Goal: Task Accomplishment & Management: Manage account settings

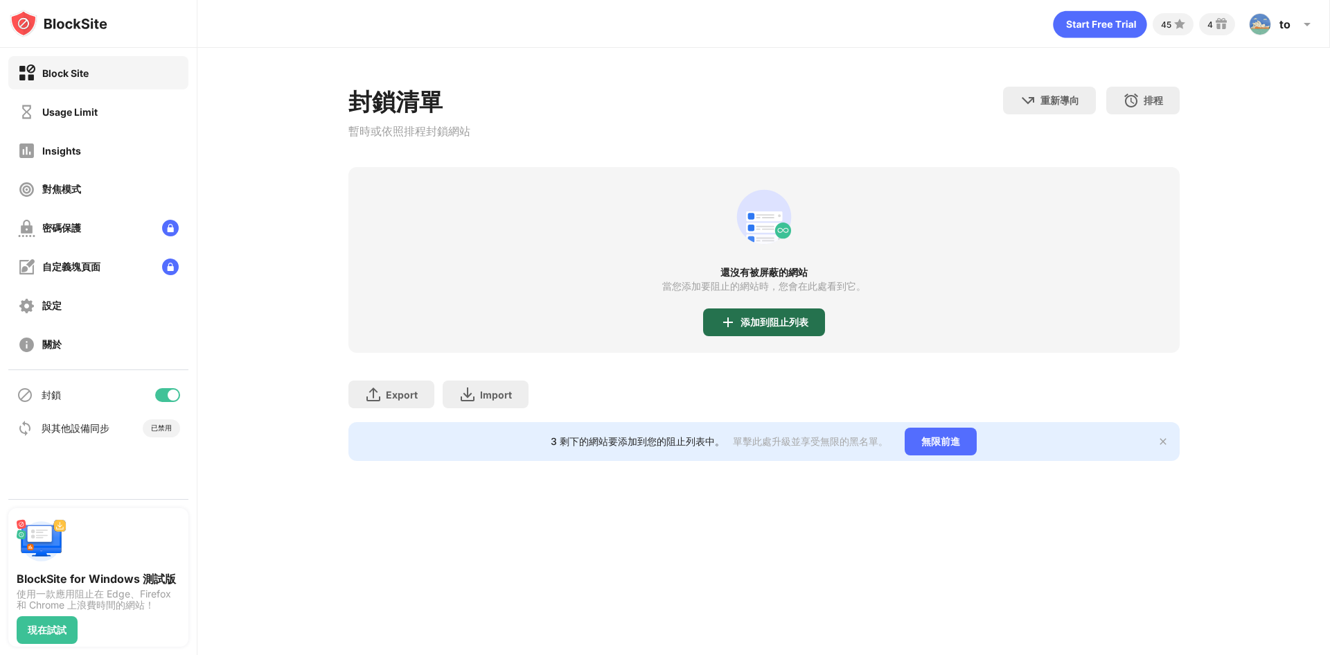
click at [745, 335] on div "添加到阻止列表" at bounding box center [764, 322] width 122 height 28
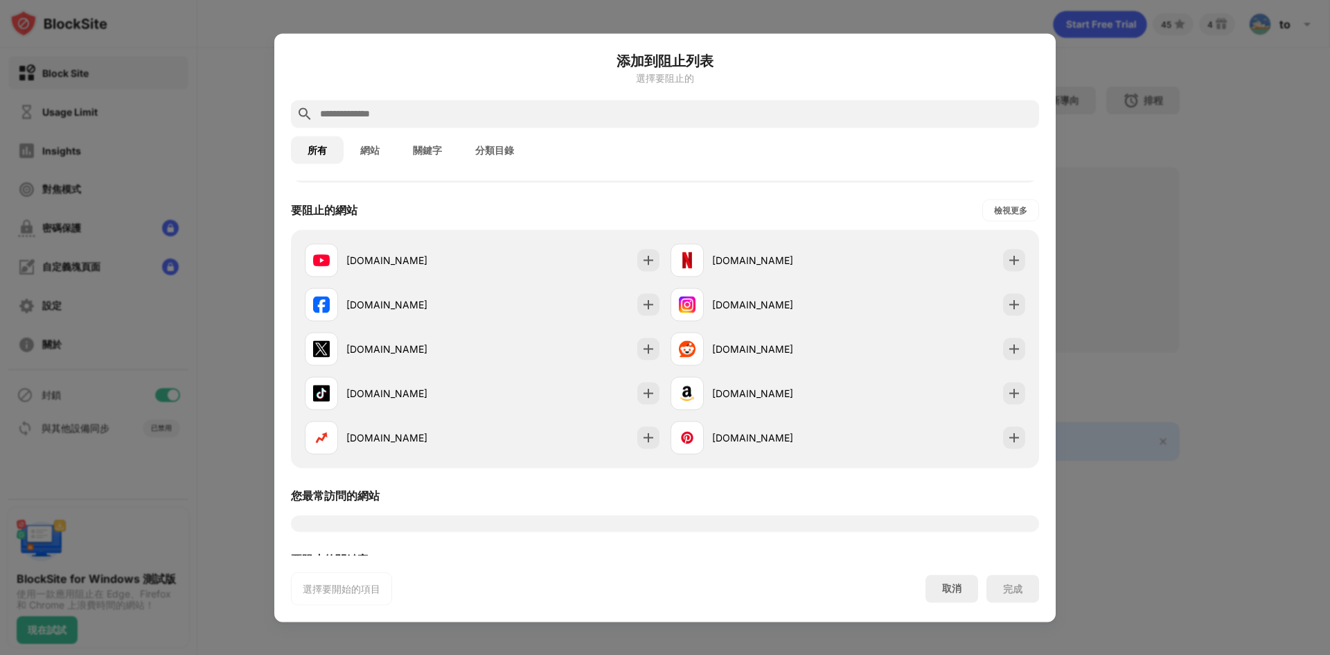
scroll to position [351, 0]
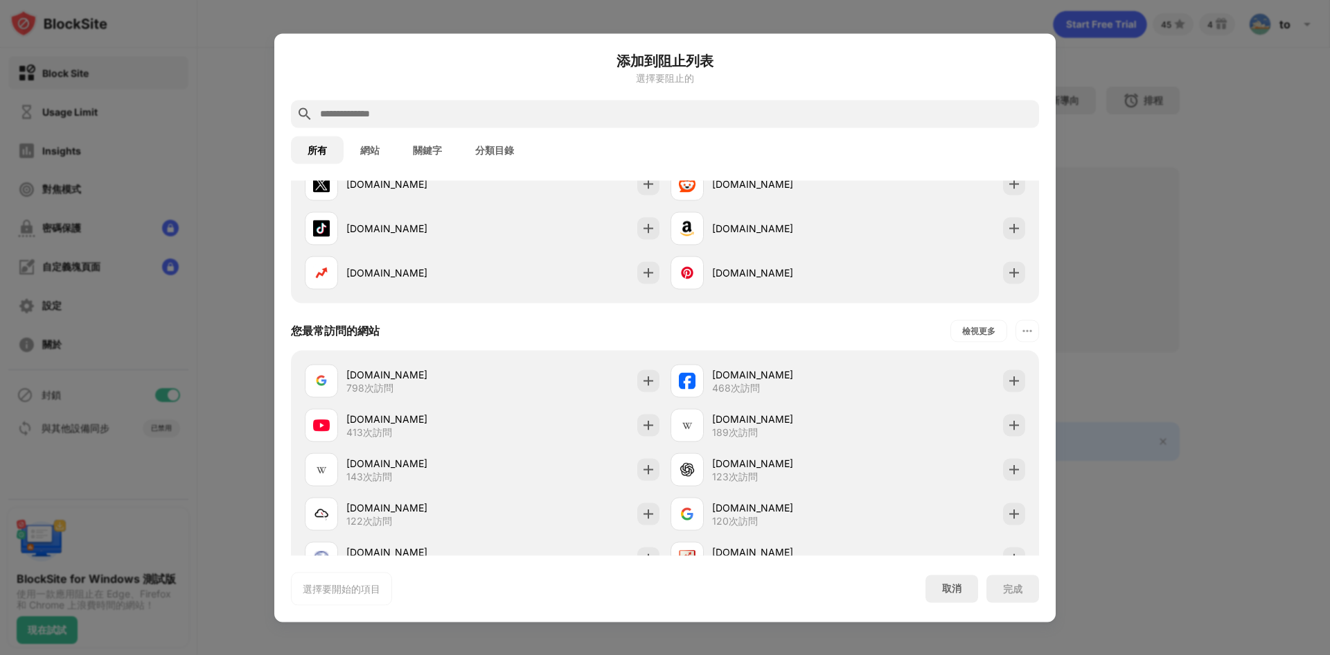
click at [433, 102] on div at bounding box center [665, 114] width 748 height 28
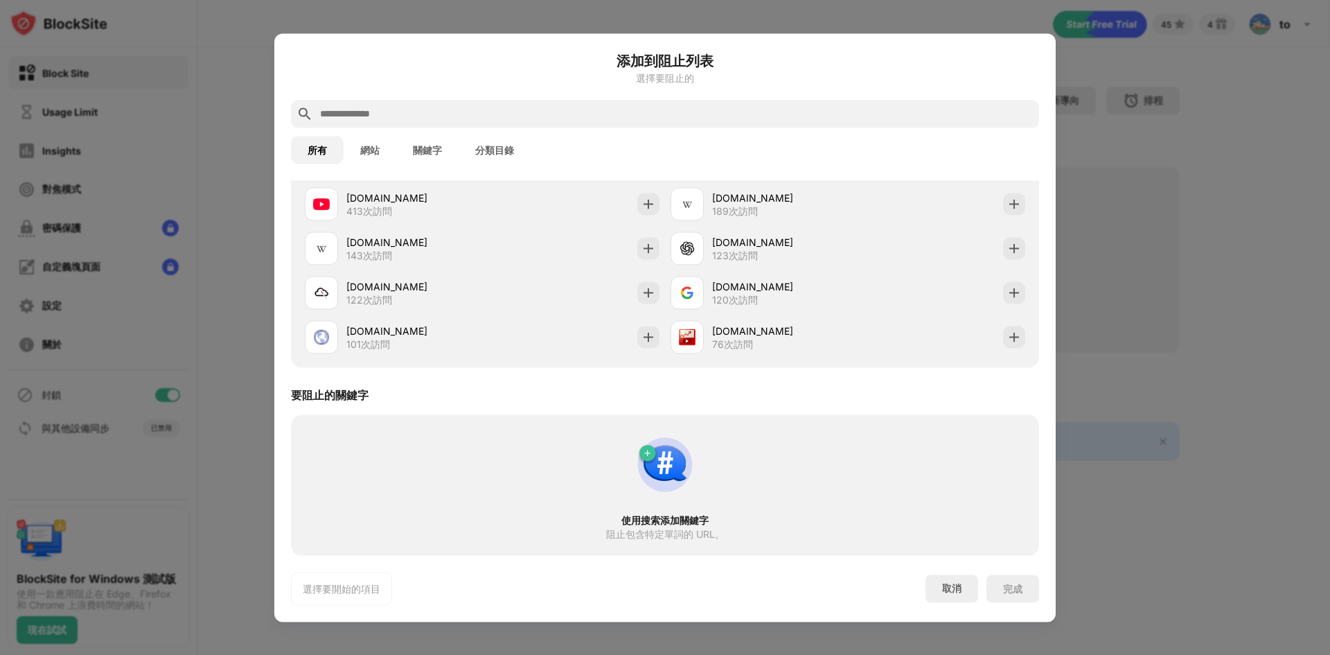
scroll to position [573, 0]
click at [1007, 337] on img at bounding box center [1014, 336] width 14 height 14
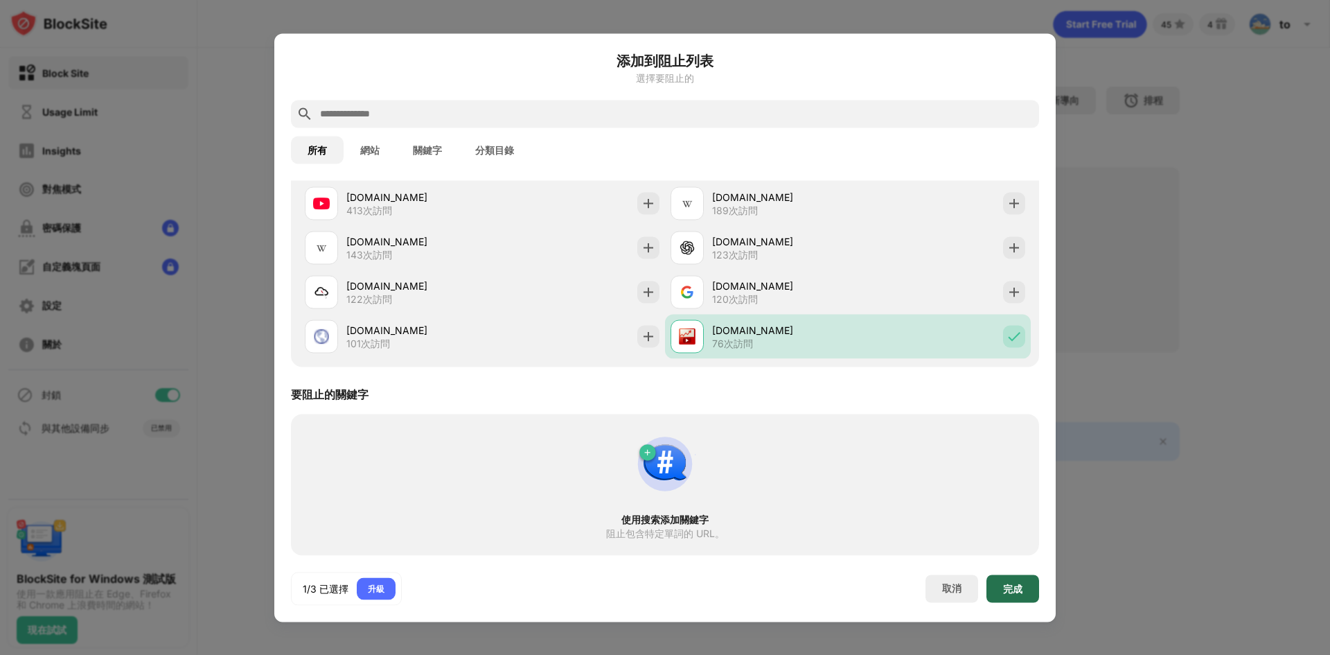
click at [1009, 578] on div "完成" at bounding box center [1012, 588] width 53 height 28
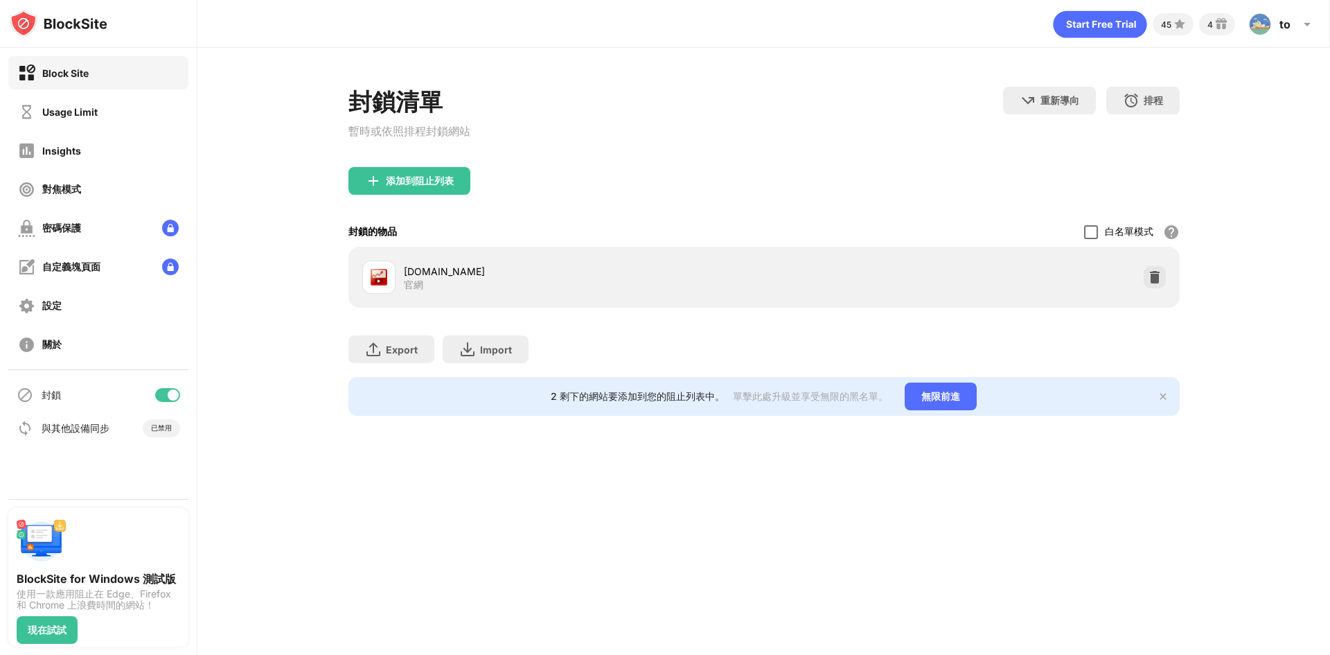
click at [1089, 237] on div at bounding box center [1091, 232] width 14 height 14
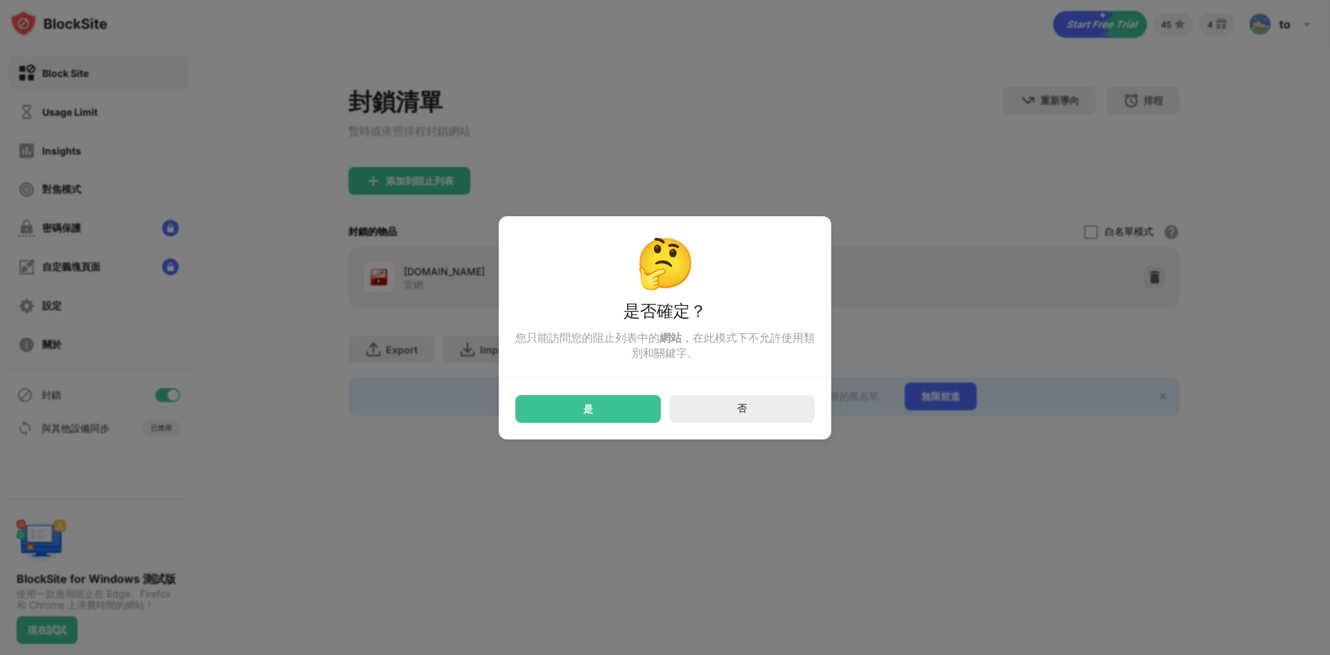
click at [535, 398] on div "是 否" at bounding box center [664, 400] width 299 height 44
drag, startPoint x: 537, startPoint y: 399, endPoint x: 565, endPoint y: 448, distance: 56.4
click at [536, 399] on div "是 否" at bounding box center [664, 400] width 299 height 44
click at [561, 413] on div "是" at bounding box center [587, 409] width 145 height 28
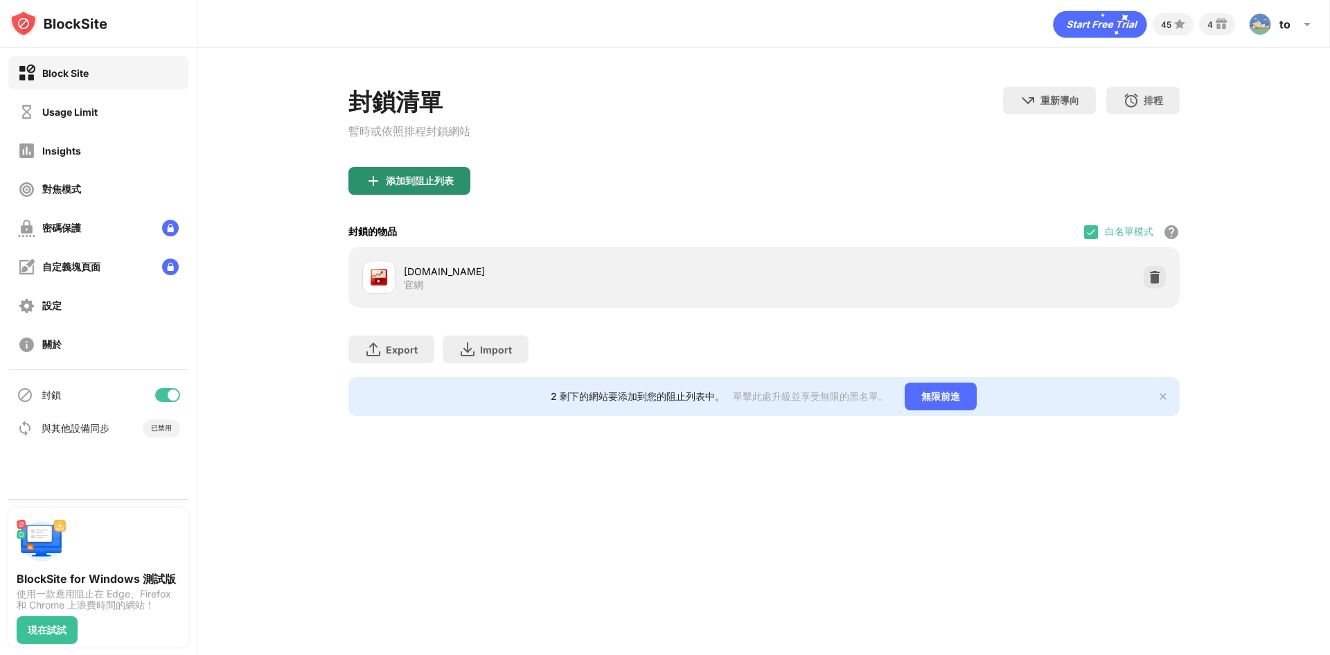
click at [353, 180] on div "添加到阻止列表" at bounding box center [409, 181] width 122 height 28
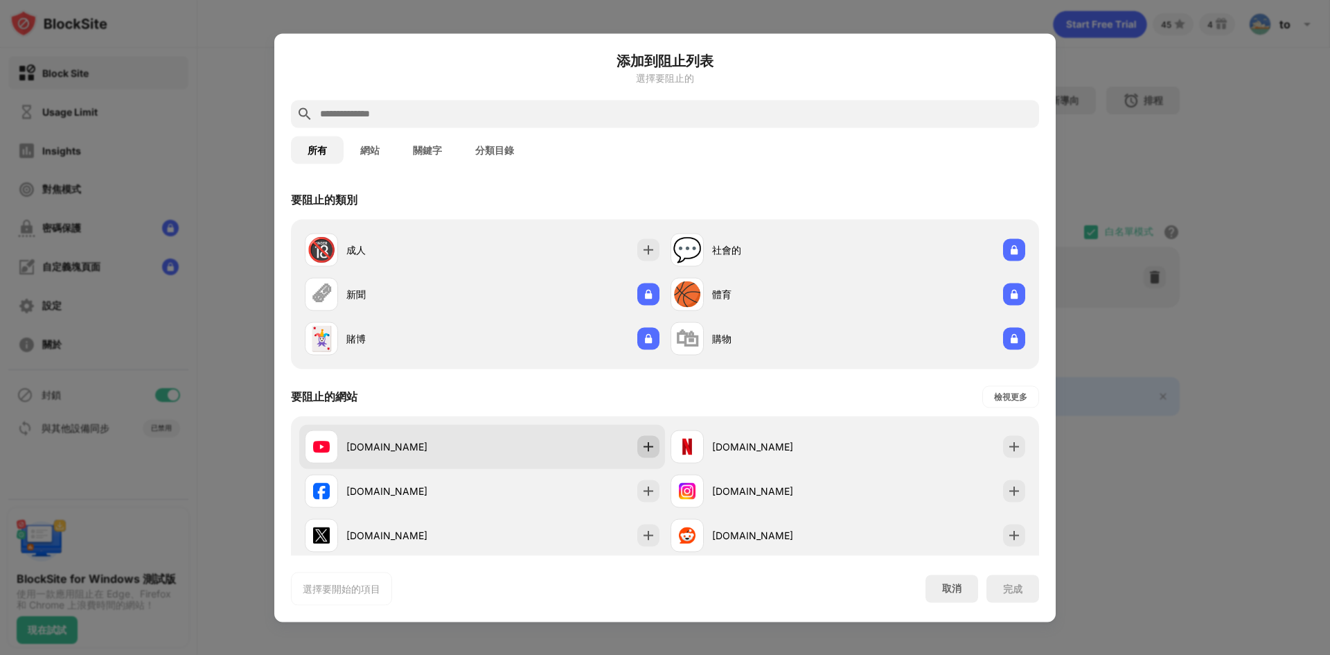
click at [645, 436] on div at bounding box center [648, 446] width 22 height 22
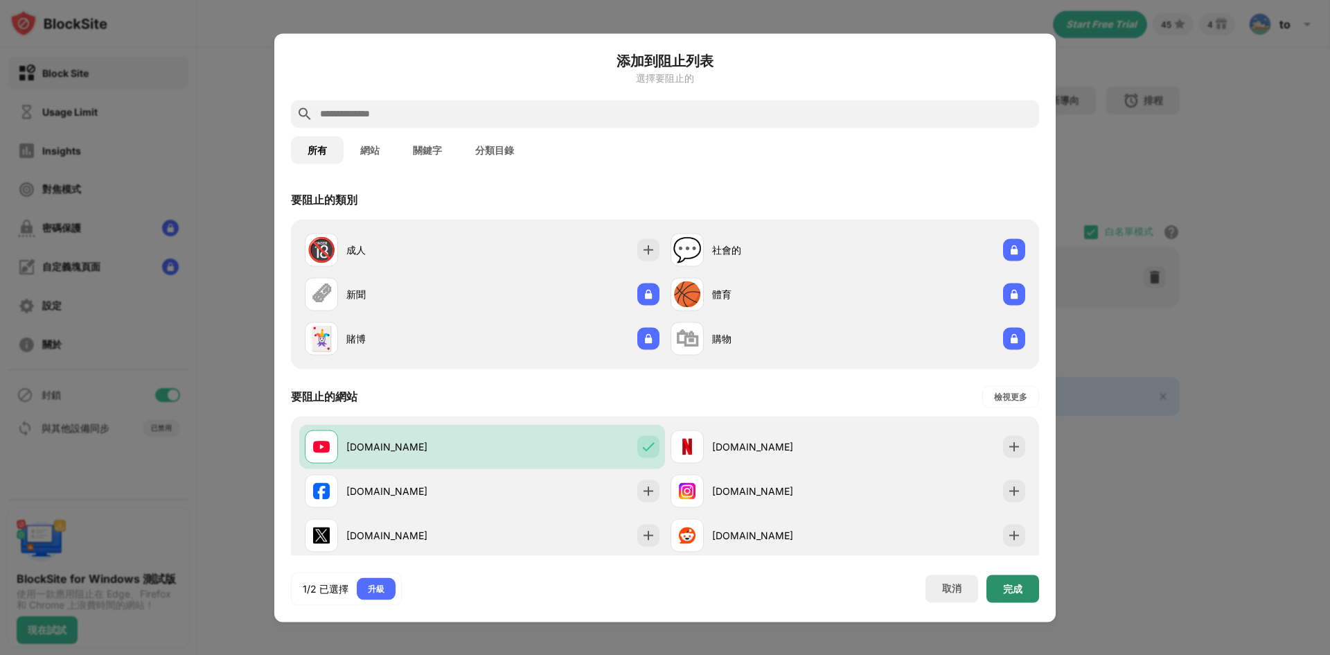
click at [1011, 588] on div "完成" at bounding box center [1012, 587] width 19 height 11
